Goal: Task Accomplishment & Management: Use online tool/utility

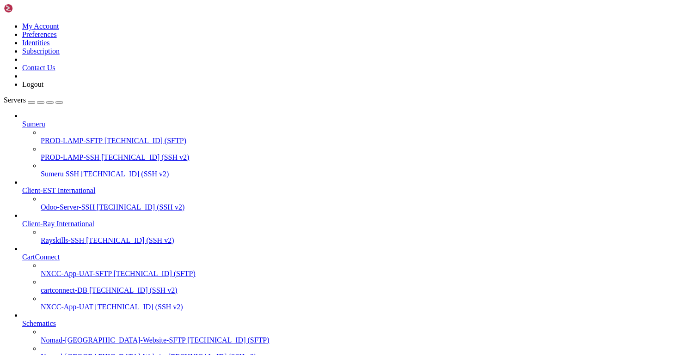
scroll to position [307, 0]
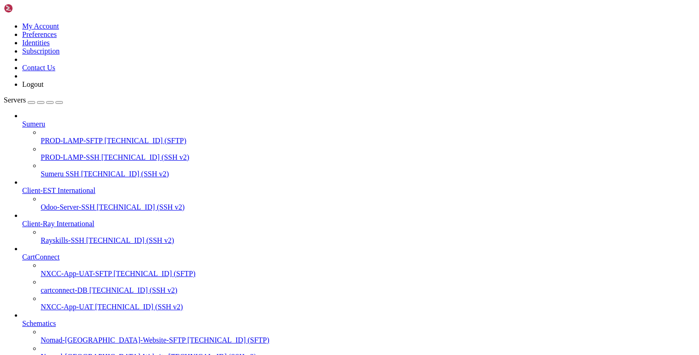
scroll to position [0, 0]
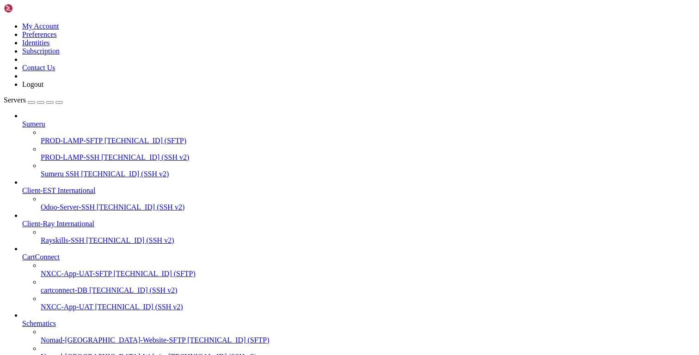
scroll to position [0, 0]
